Goal: Find contact information: Find contact information

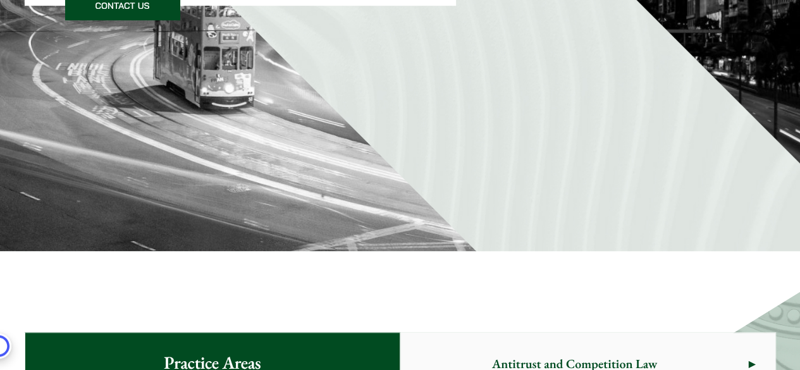
scroll to position [253, 0]
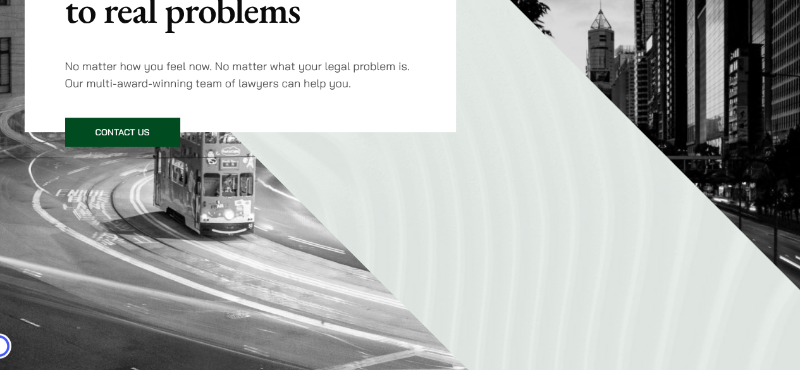
click at [142, 126] on link "Contact Us" at bounding box center [122, 132] width 115 height 29
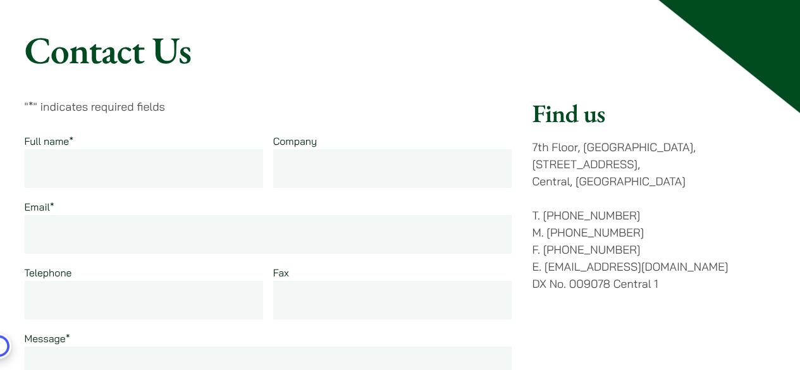
scroll to position [127, 0]
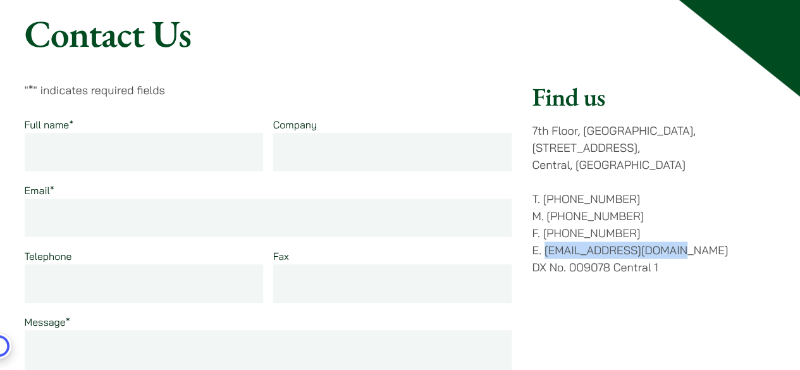
drag, startPoint x: 685, startPoint y: 233, endPoint x: 545, endPoint y: 235, distance: 139.8
click at [545, 235] on p "T. (852) 2868 1234 M. (852) 9763 5524 F. (852) 2845 1637 E. enquiries@haldanes.…" at bounding box center [654, 232] width 244 height 85
copy p "[EMAIL_ADDRESS][DOMAIN_NAME]"
